Goal: Transaction & Acquisition: Purchase product/service

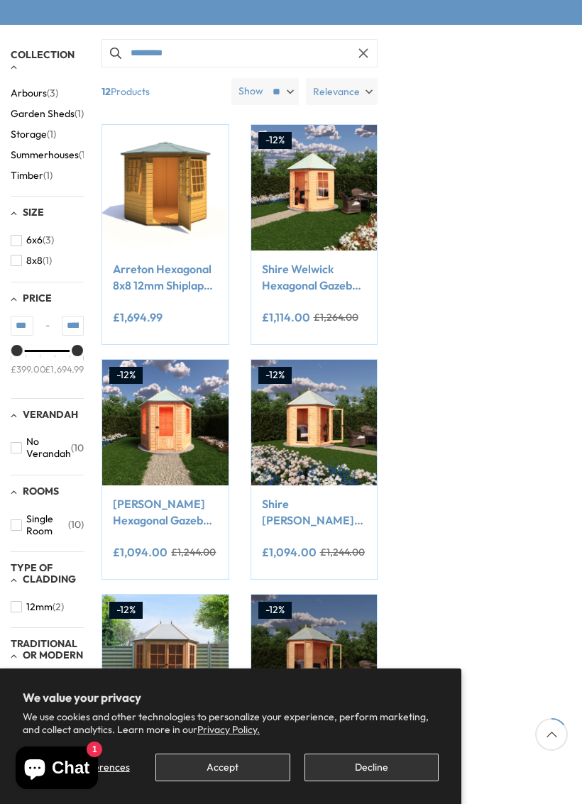
scroll to position [211, 0]
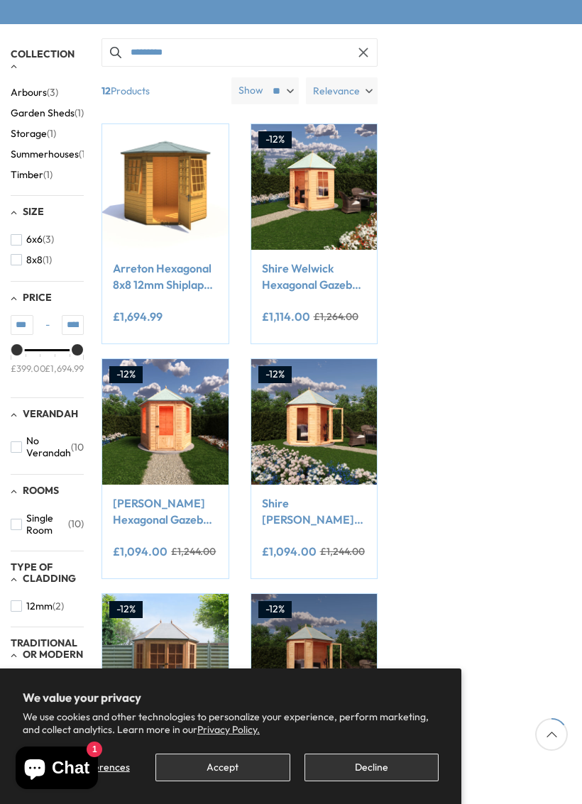
click at [151, 734] on section "We value your privacy We use cookies and other technologies to personalize your…" at bounding box center [231, 737] width 462 height 136
click at [302, 304] on div "**********" at bounding box center [314, 318] width 104 height 29
click at [319, 280] on link "Shire Welwick Hexagonal Gazebo Summerhouse 8x7 12mm Cladding" at bounding box center [314, 277] width 104 height 32
